Goal: Find contact information: Obtain details needed to contact an individual or organization

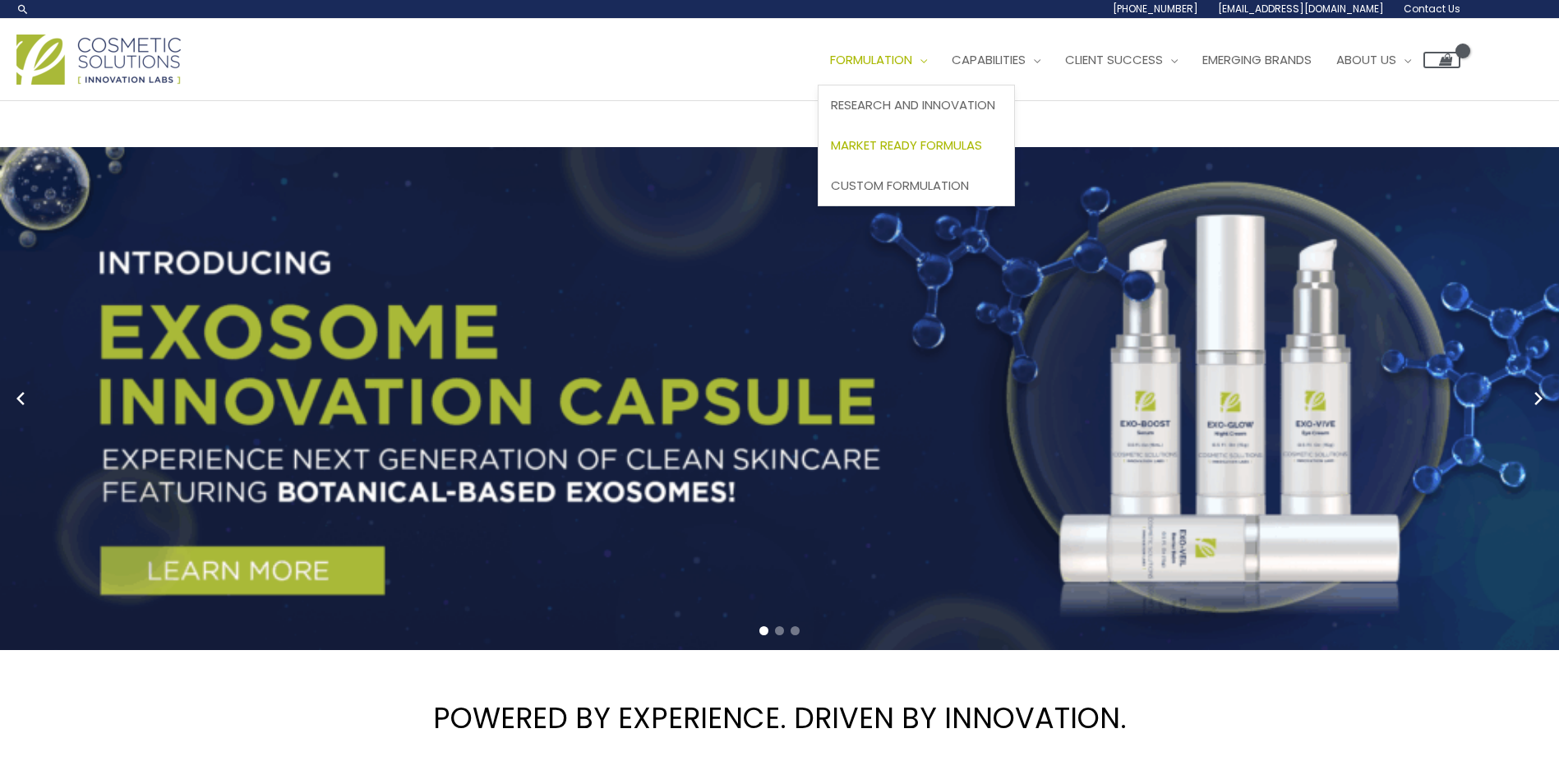
click at [931, 146] on span "Market Ready Formulas" at bounding box center [907, 145] width 152 height 17
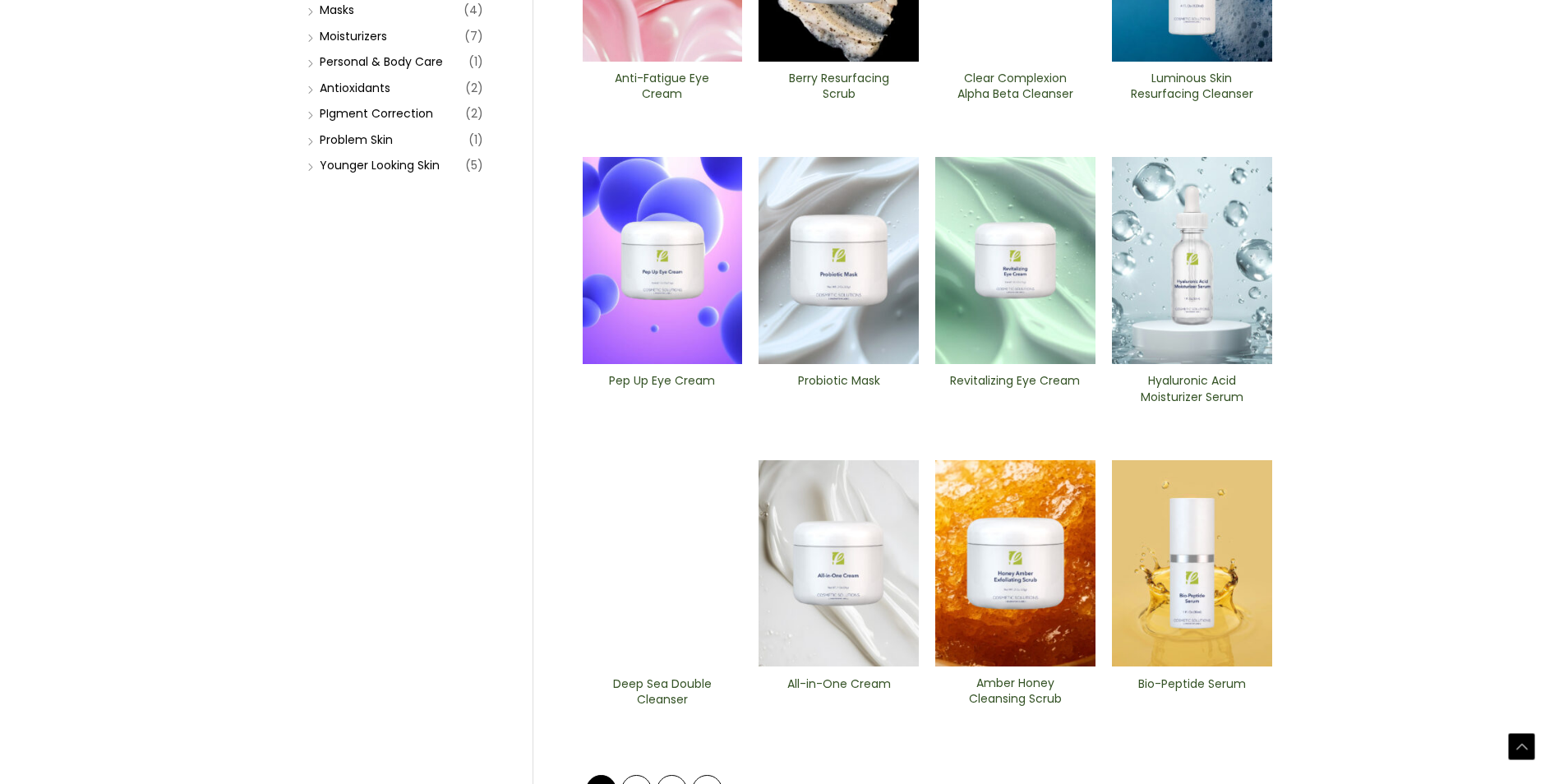
scroll to position [493, 0]
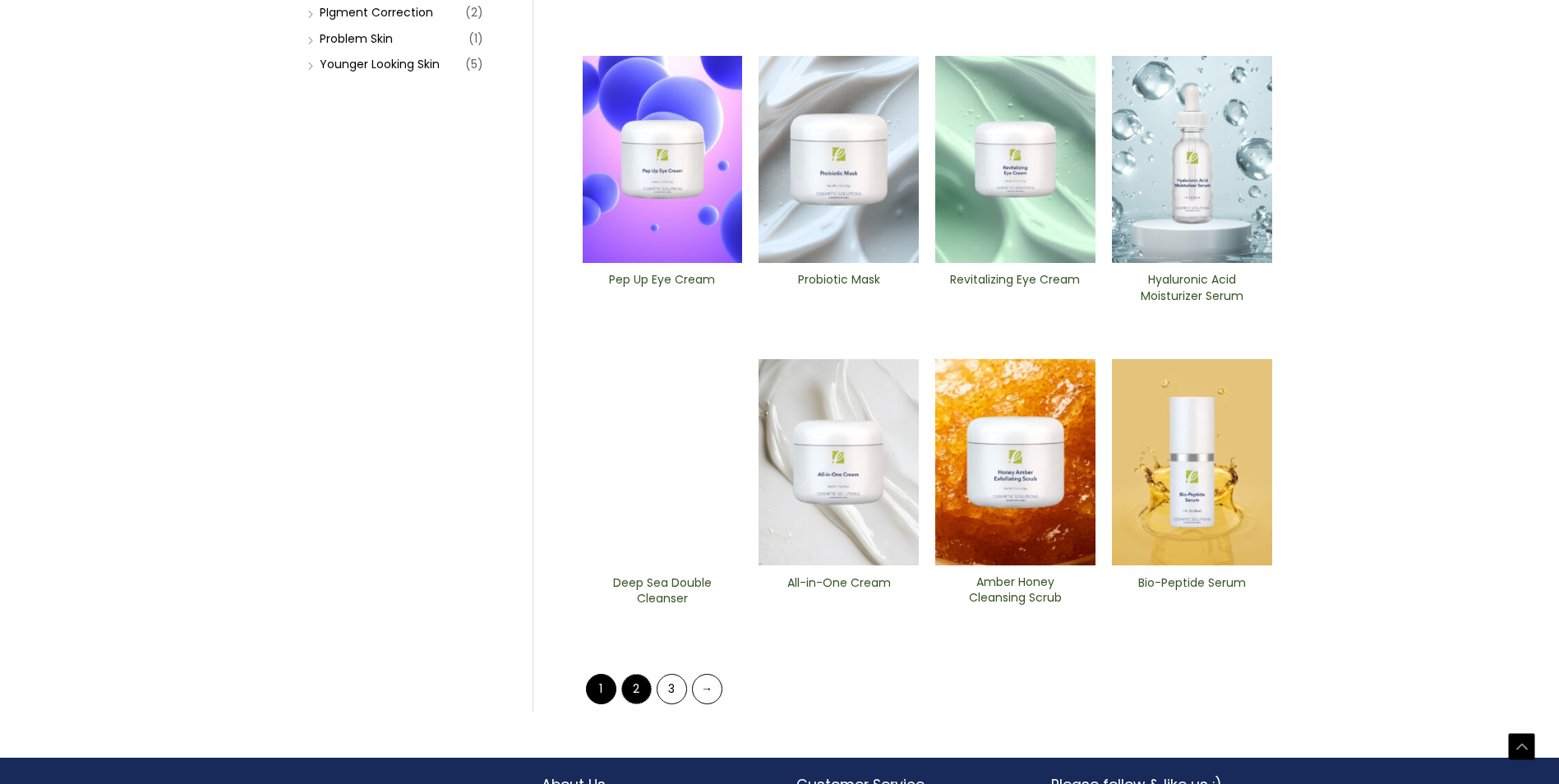
click at [642, 693] on link "2" at bounding box center [636, 689] width 31 height 31
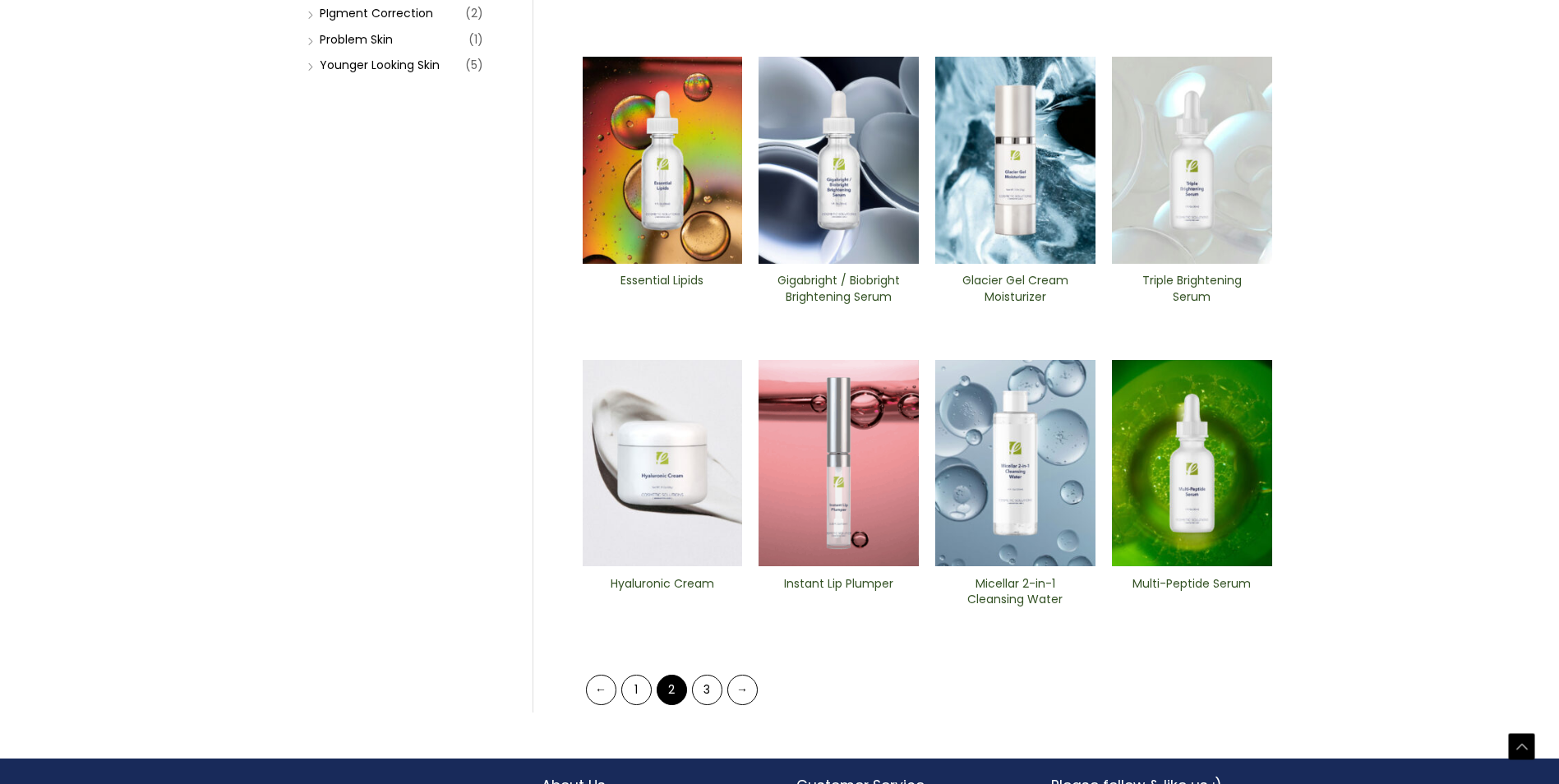
scroll to position [493, 0]
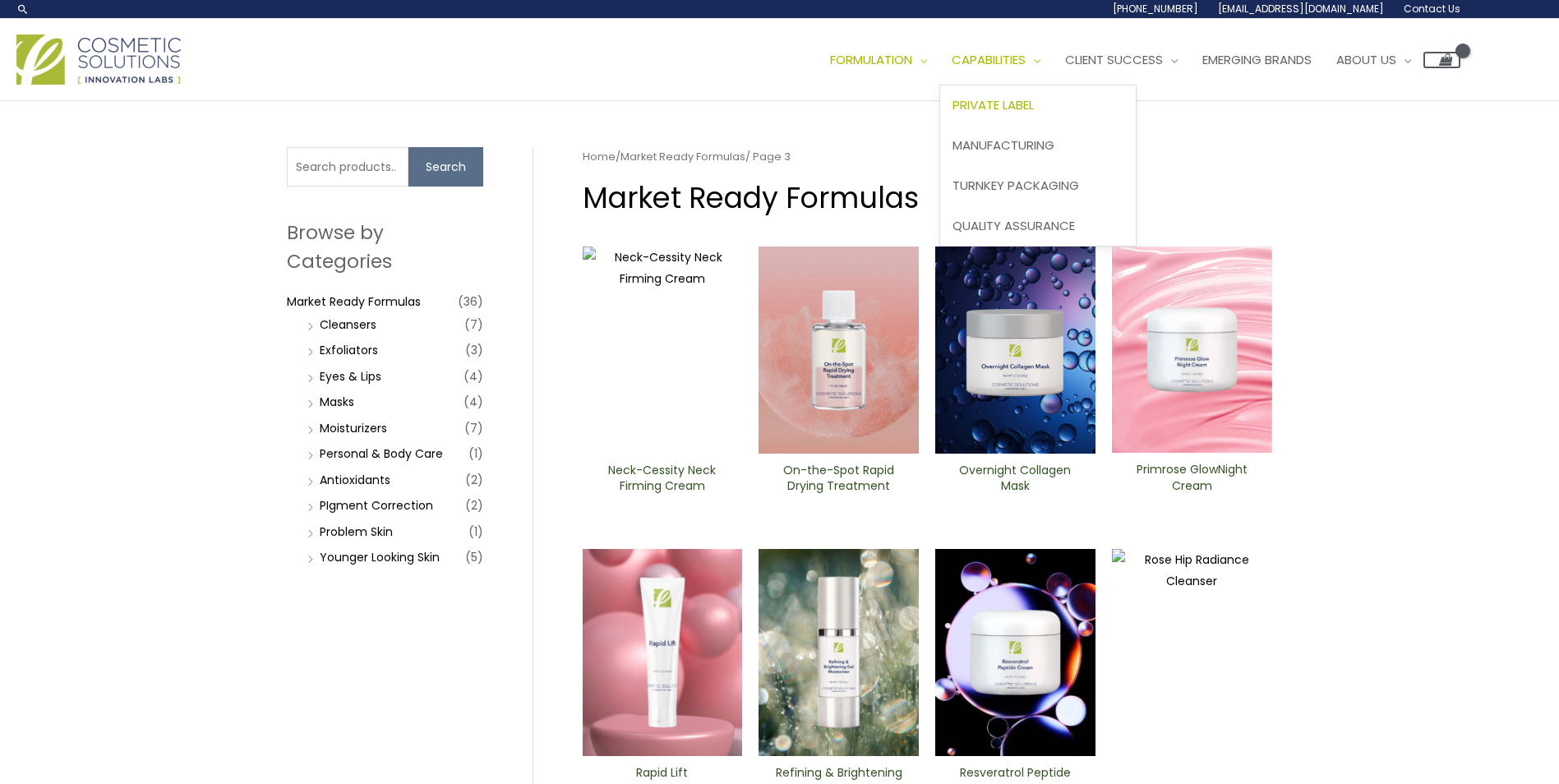
click at [1034, 102] on span "Private Label" at bounding box center [994, 104] width 81 height 17
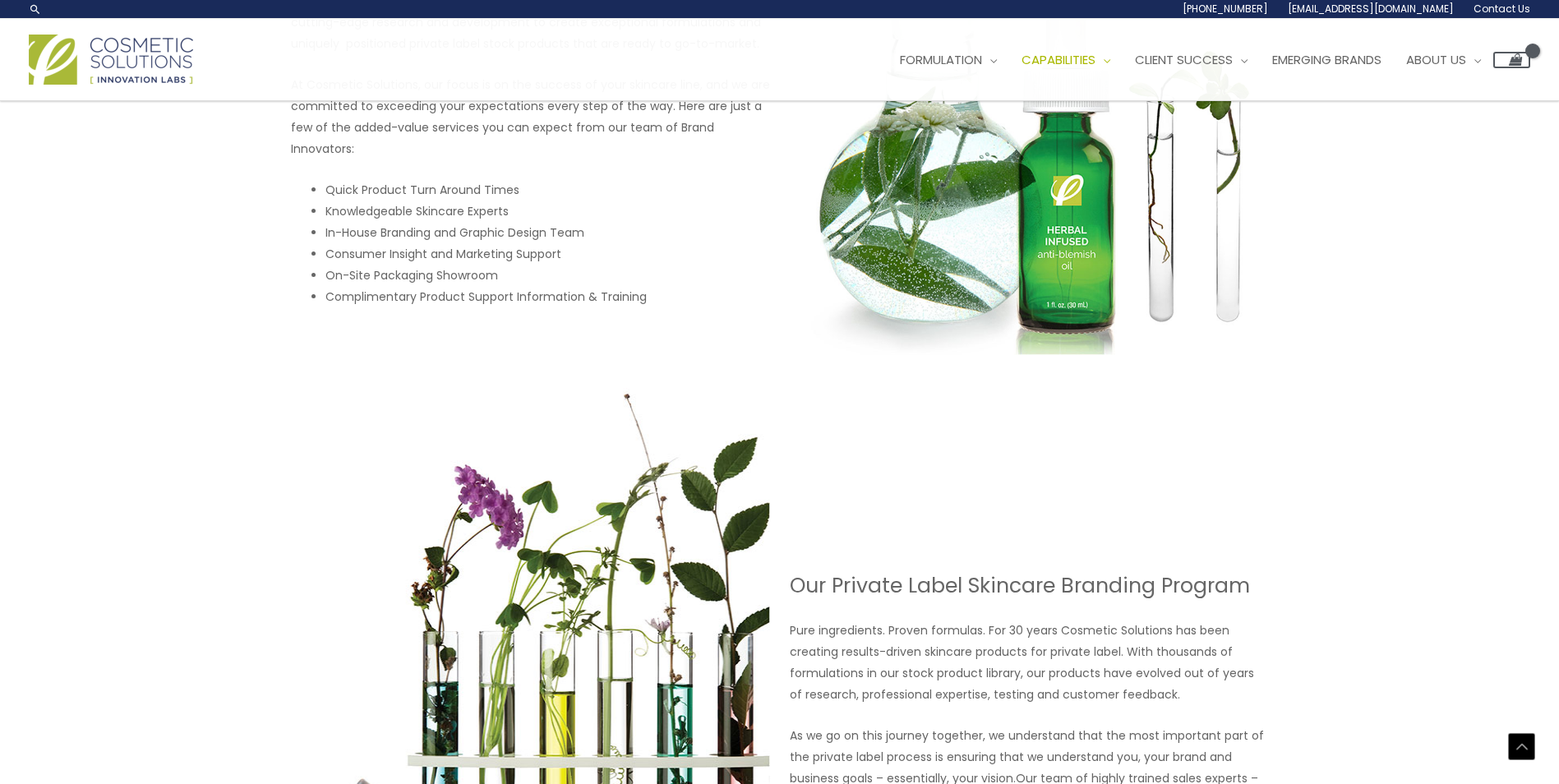
scroll to position [717, 0]
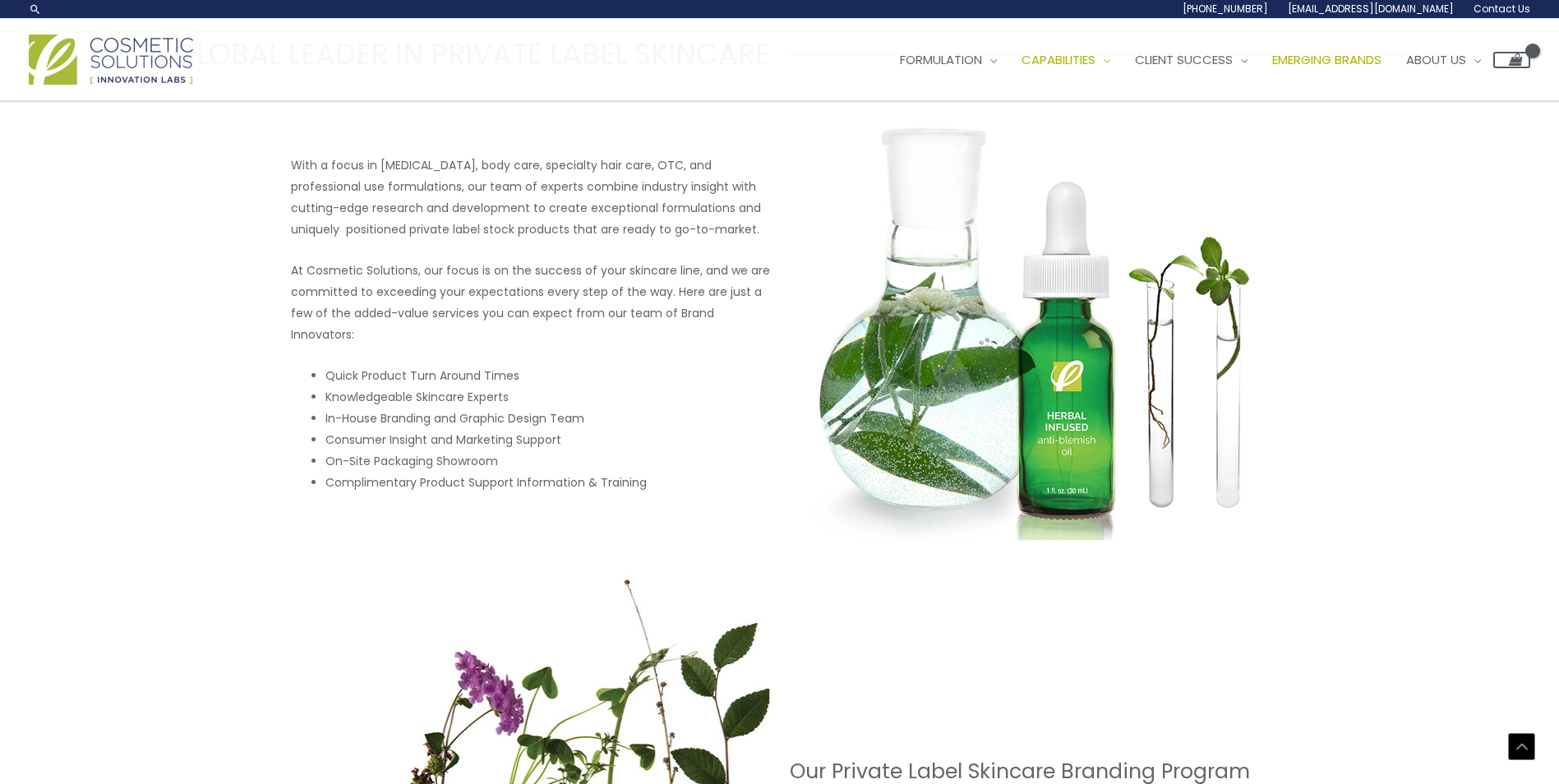
click at [1341, 55] on span "Emerging Brands" at bounding box center [1327, 60] width 109 height 17
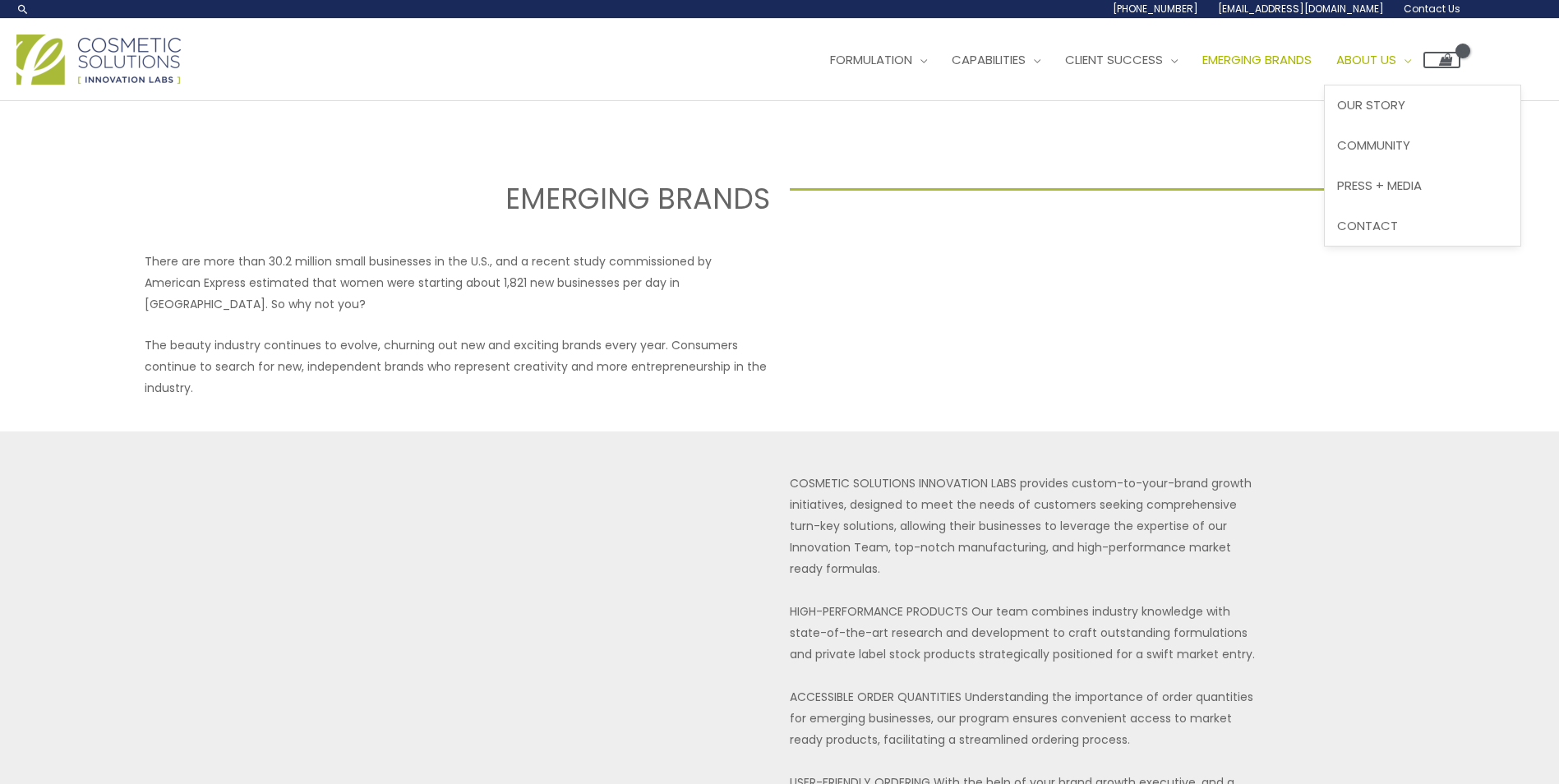
click at [1397, 56] on span "About Us" at bounding box center [1366, 60] width 60 height 17
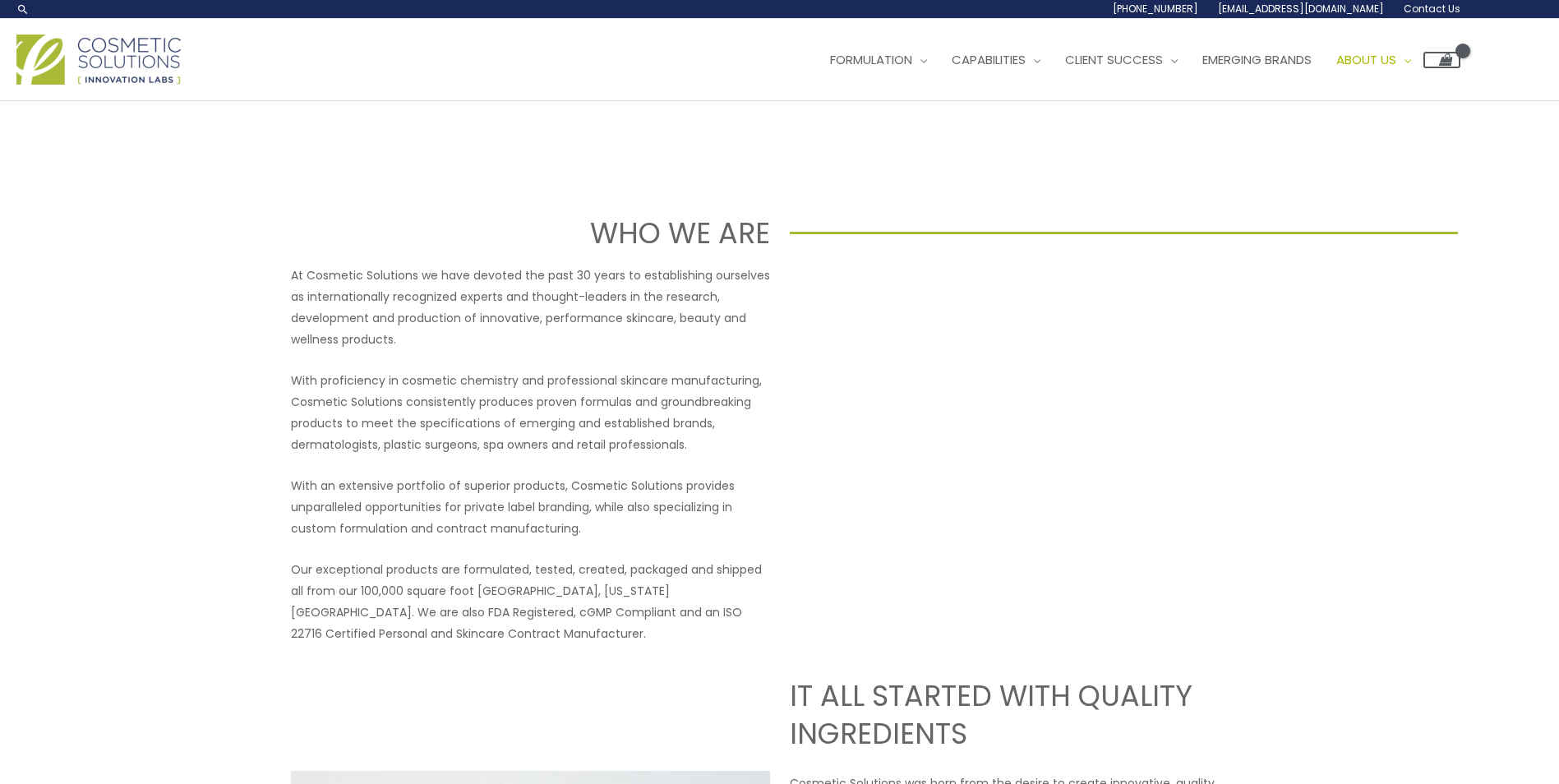
click at [482, 214] on h1 "WHO WE ARE" at bounding box center [435, 233] width 668 height 41
click at [1383, 227] on span "Contact" at bounding box center [1367, 225] width 60 height 17
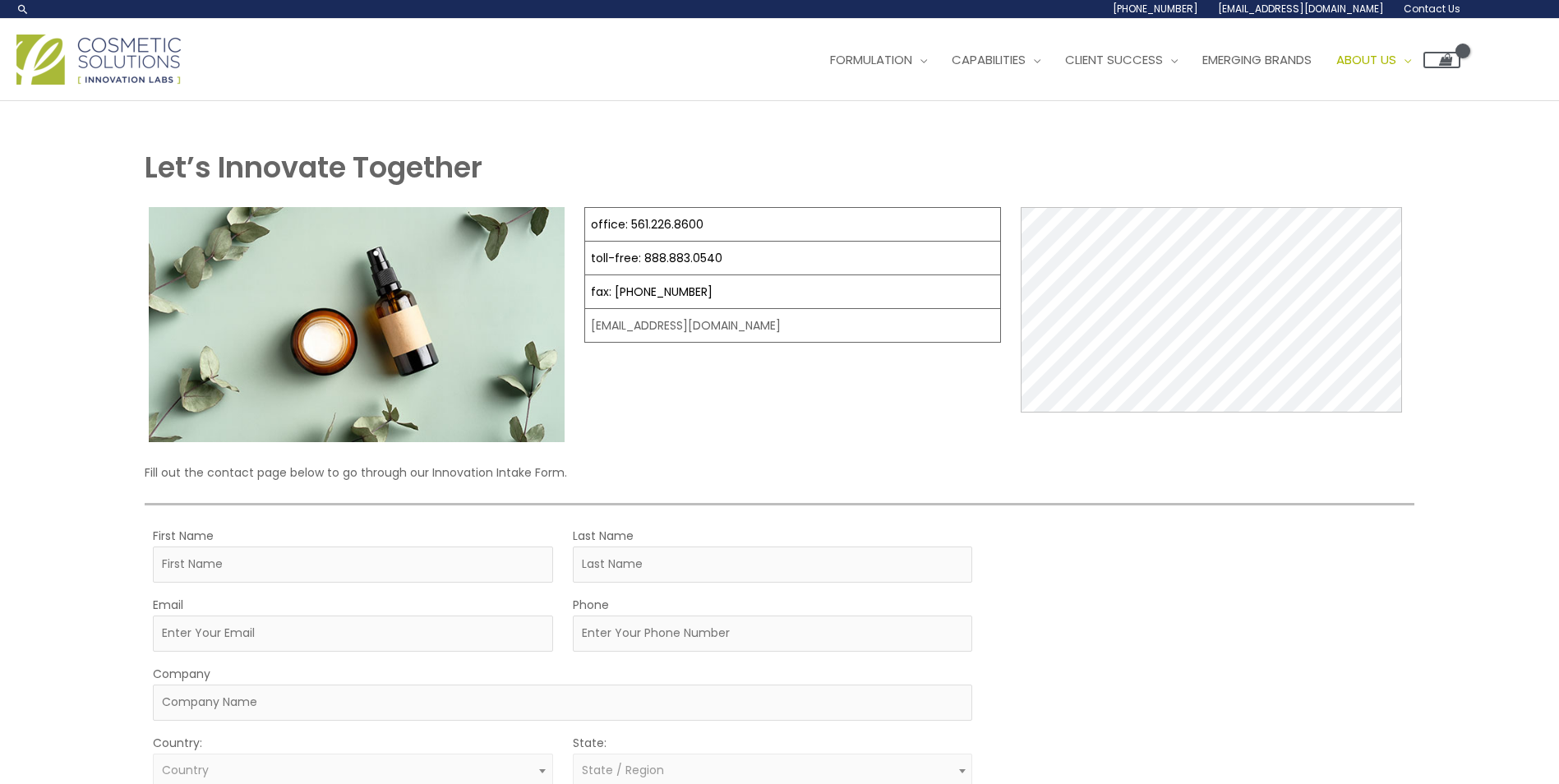
click at [665, 111] on div "Let’s Innovate Together office: 561.226.8600 toll-free: [PHONE_NUMBER] fax: [PH…" at bounding box center [780, 614] width 1019 height 1027
